Goal: Answer question/provide support

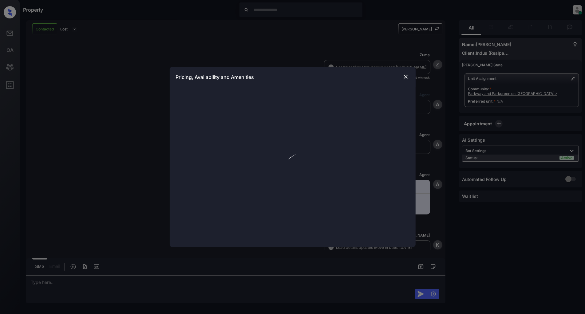
scroll to position [151, 0]
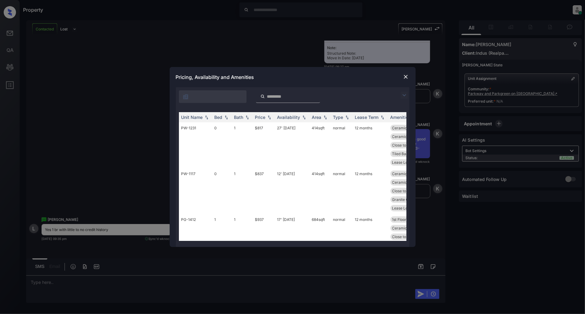
click at [401, 97] on img at bounding box center [403, 95] width 7 height 7
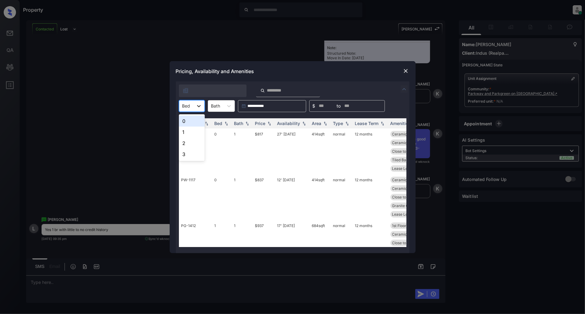
click at [199, 106] on icon at bounding box center [199, 106] width 4 height 2
click at [188, 130] on div "1" at bounding box center [192, 132] width 26 height 11
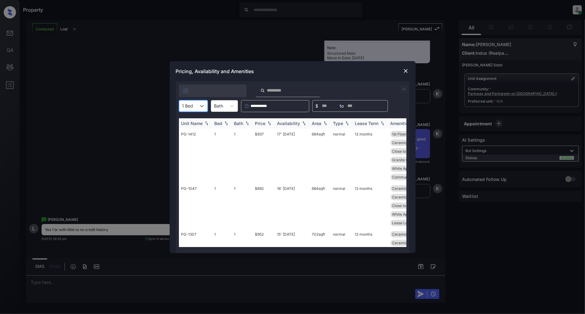
click at [265, 125] on div "Price" at bounding box center [260, 123] width 10 height 5
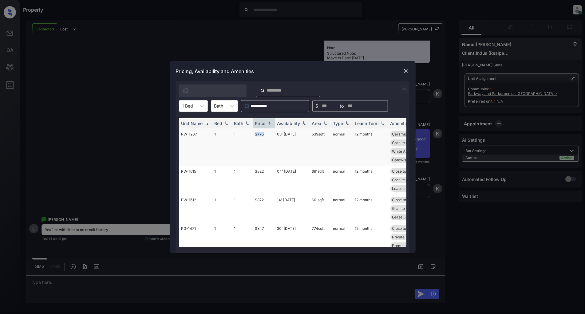
drag, startPoint x: 268, startPoint y: 133, endPoint x: 250, endPoint y: 136, distance: 18.0
click at [250, 136] on tr "PW-1207 1 1 $775 08' [DATE] 539 sqft normal 12 months Ceramic Tile Ba... Close …" at bounding box center [339, 146] width 321 height 37
copy tr "$775"
click at [404, 69] on img at bounding box center [406, 71] width 6 height 6
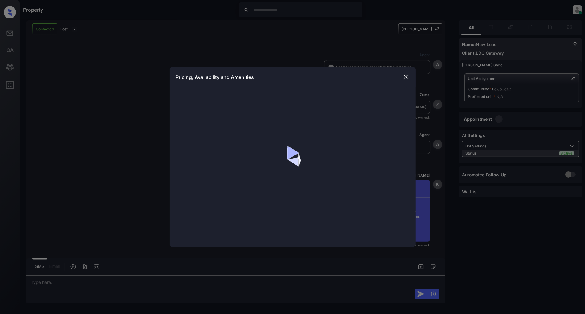
scroll to position [416, 0]
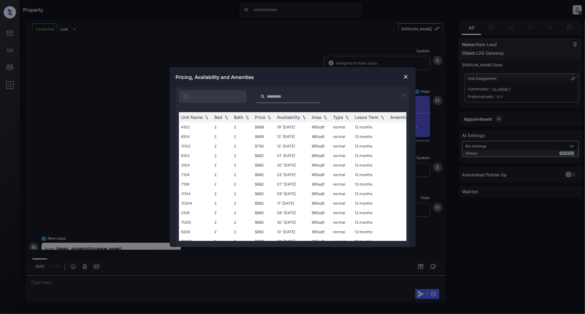
click at [403, 94] on img at bounding box center [403, 95] width 7 height 7
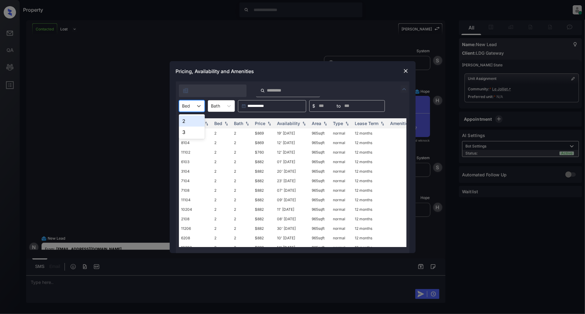
click at [189, 108] on div at bounding box center [186, 106] width 8 height 6
click at [186, 122] on div "2" at bounding box center [192, 121] width 26 height 11
click at [266, 121] on div "Price" at bounding box center [263, 123] width 17 height 5
click at [266, 121] on img at bounding box center [269, 123] width 6 height 4
drag, startPoint x: 271, startPoint y: 133, endPoint x: 232, endPoint y: 135, distance: 39.1
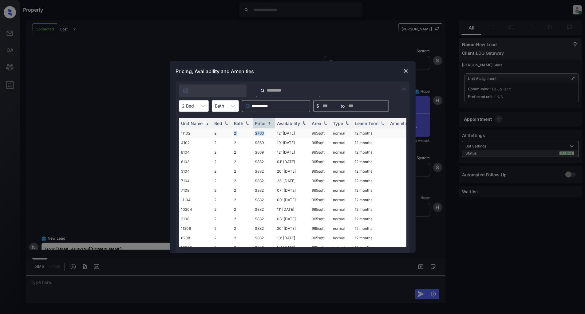
click at [232, 135] on tr "11102 2 2 $760 12' Jun 24 965 sqft normal 12 months" at bounding box center [339, 133] width 321 height 10
click at [258, 155] on td "$869" at bounding box center [264, 153] width 22 height 10
drag, startPoint x: 265, startPoint y: 134, endPoint x: 248, endPoint y: 134, distance: 17.2
click at [248, 134] on tr "11102 2 2 $760 12' Jun 24 965 sqft normal 12 months" at bounding box center [339, 133] width 321 height 10
copy tr "$760"
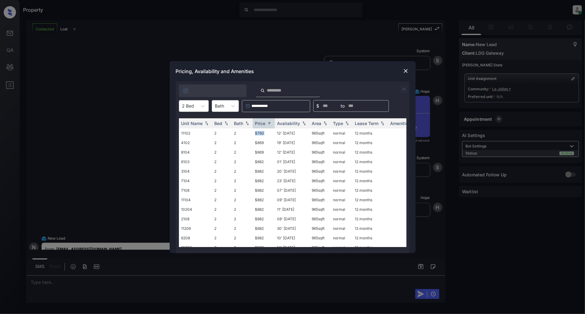
click at [408, 73] on img at bounding box center [406, 71] width 6 height 6
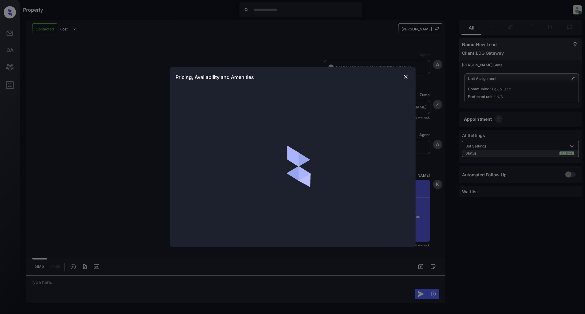
scroll to position [485, 0]
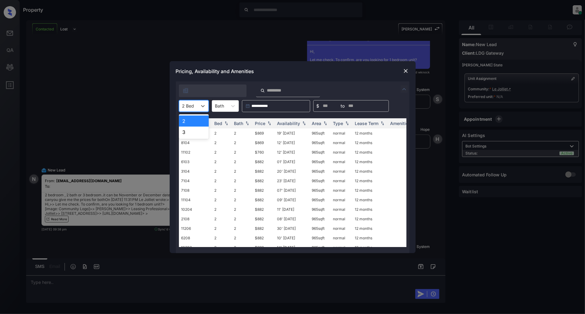
click at [197, 106] on div "2 Bed" at bounding box center [194, 106] width 30 height 12
click at [186, 130] on div "3" at bounding box center [194, 132] width 30 height 11
click at [269, 123] on img at bounding box center [269, 123] width 6 height 4
click at [269, 123] on img at bounding box center [269, 123] width 6 height 5
drag, startPoint x: 268, startPoint y: 130, endPoint x: 253, endPoint y: 133, distance: 14.8
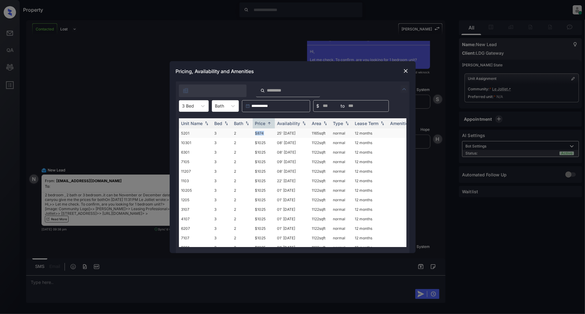
click at [253, 133] on td "$874" at bounding box center [264, 133] width 22 height 10
copy td "$874"
click at [405, 72] on img at bounding box center [406, 71] width 6 height 6
